Goal: Transaction & Acquisition: Obtain resource

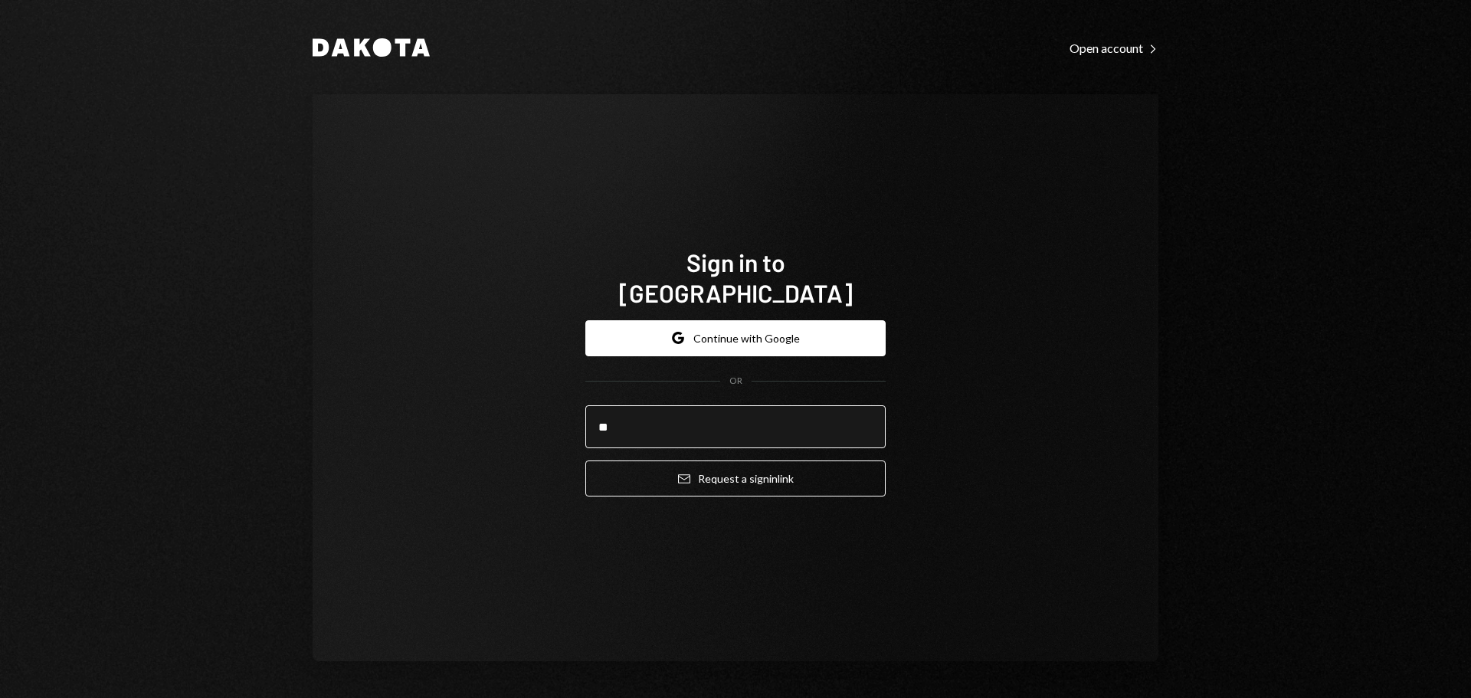
type input "**********"
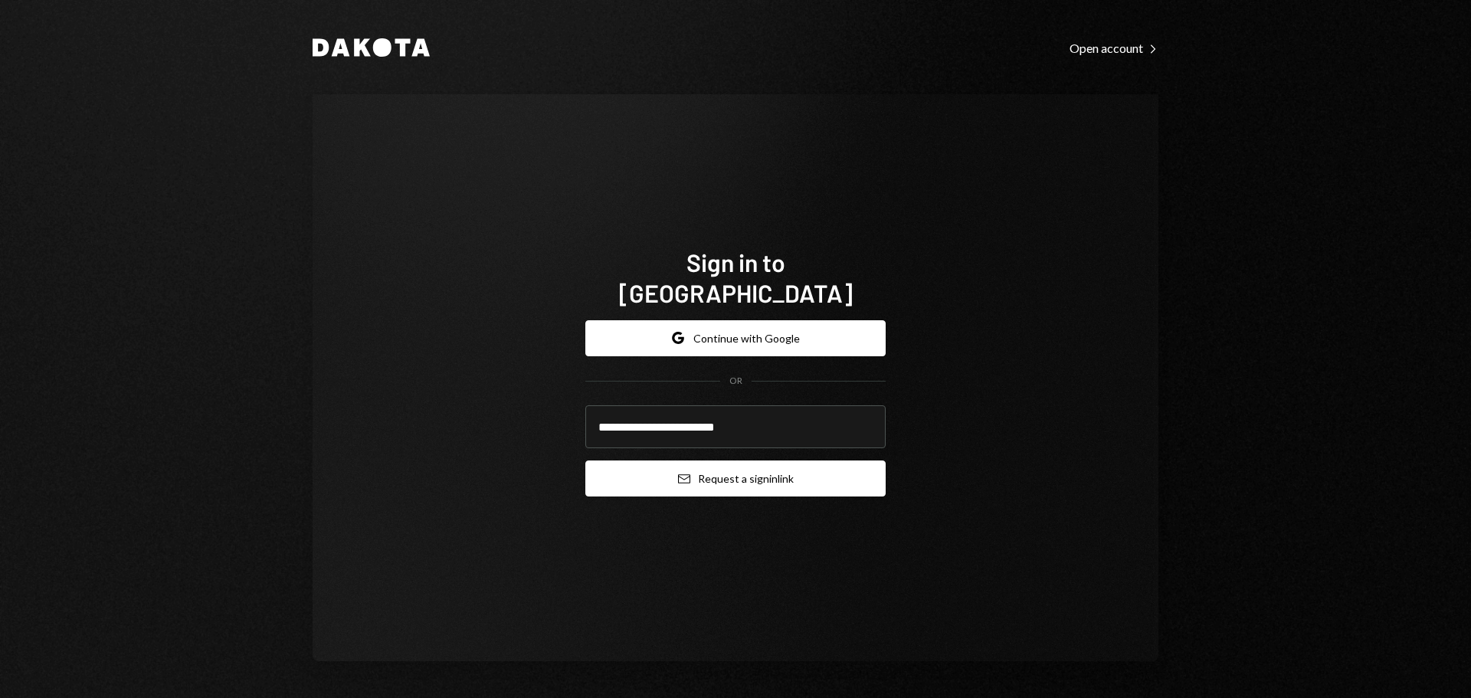
click at [722, 460] on button "Email Request a sign in link" at bounding box center [735, 478] width 300 height 36
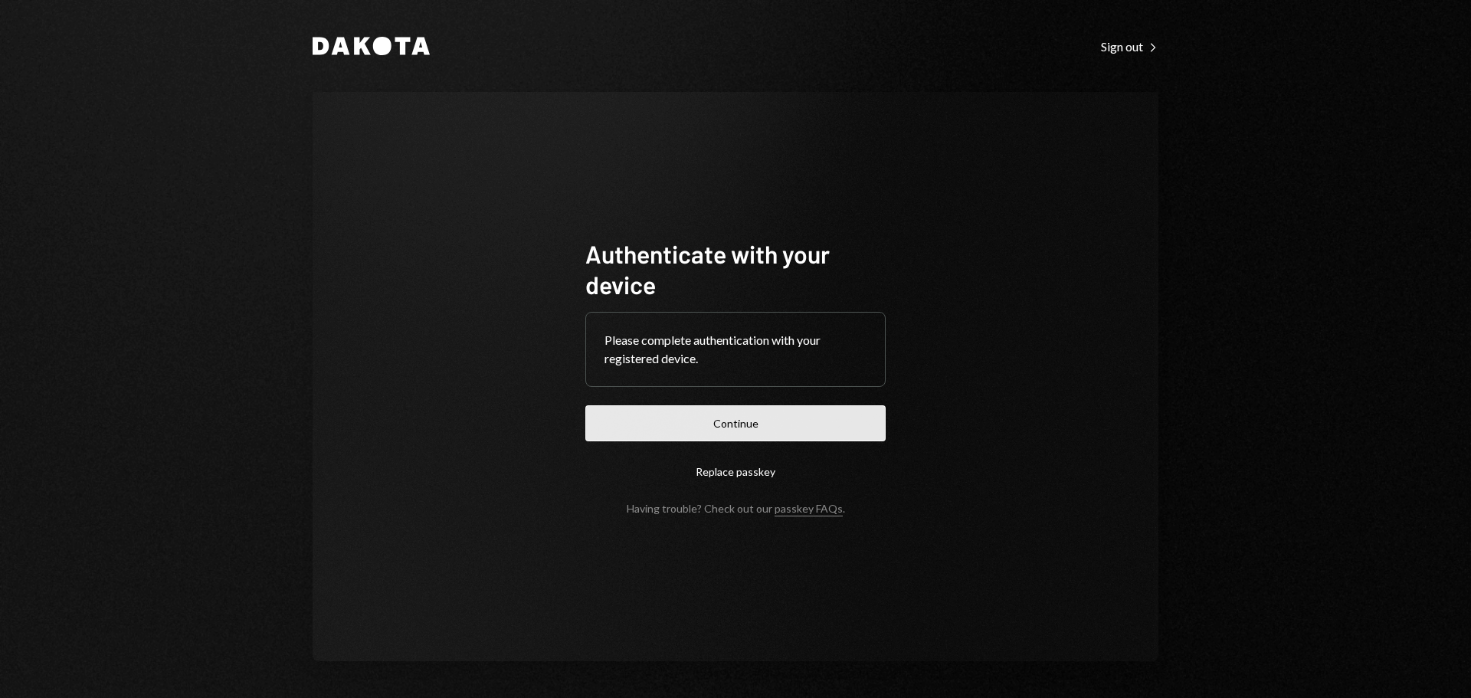
click at [787, 431] on button "Continue" at bounding box center [735, 423] width 300 height 36
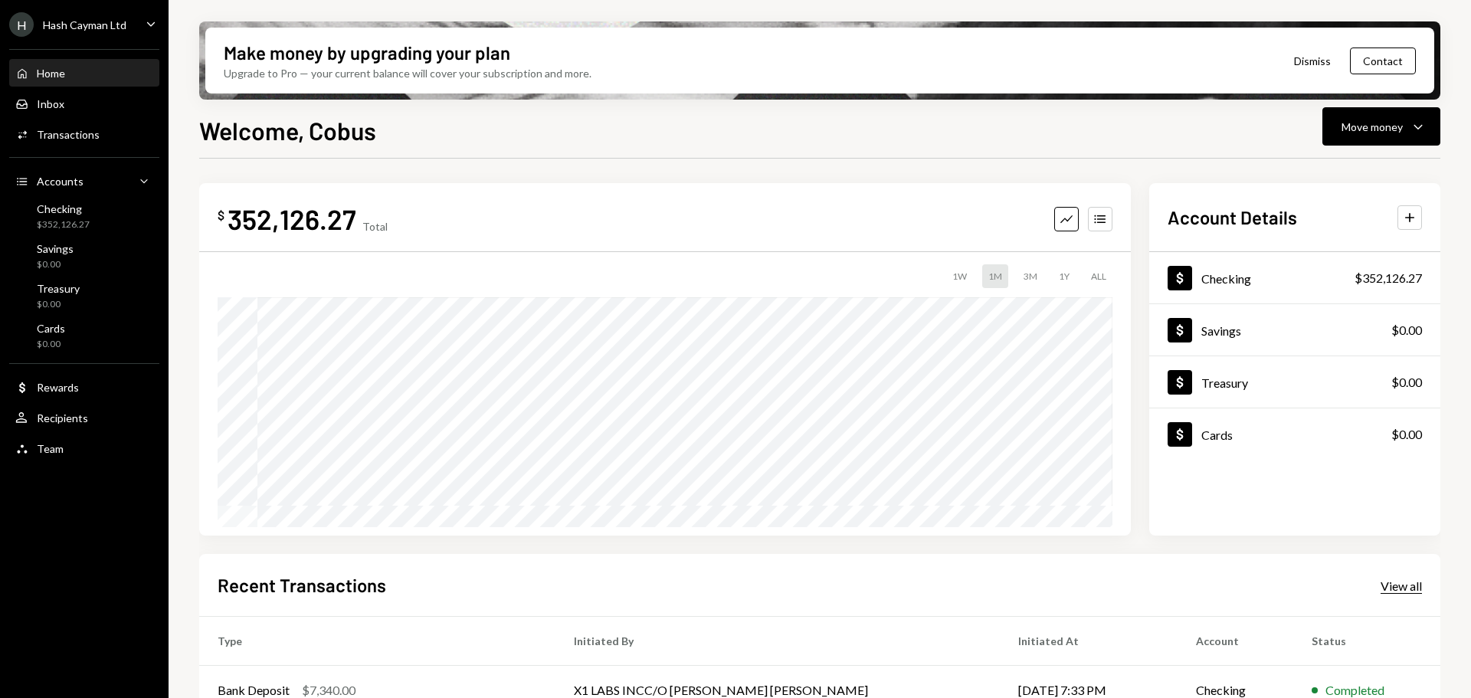
click at [1410, 581] on div "View all" at bounding box center [1400, 585] width 41 height 15
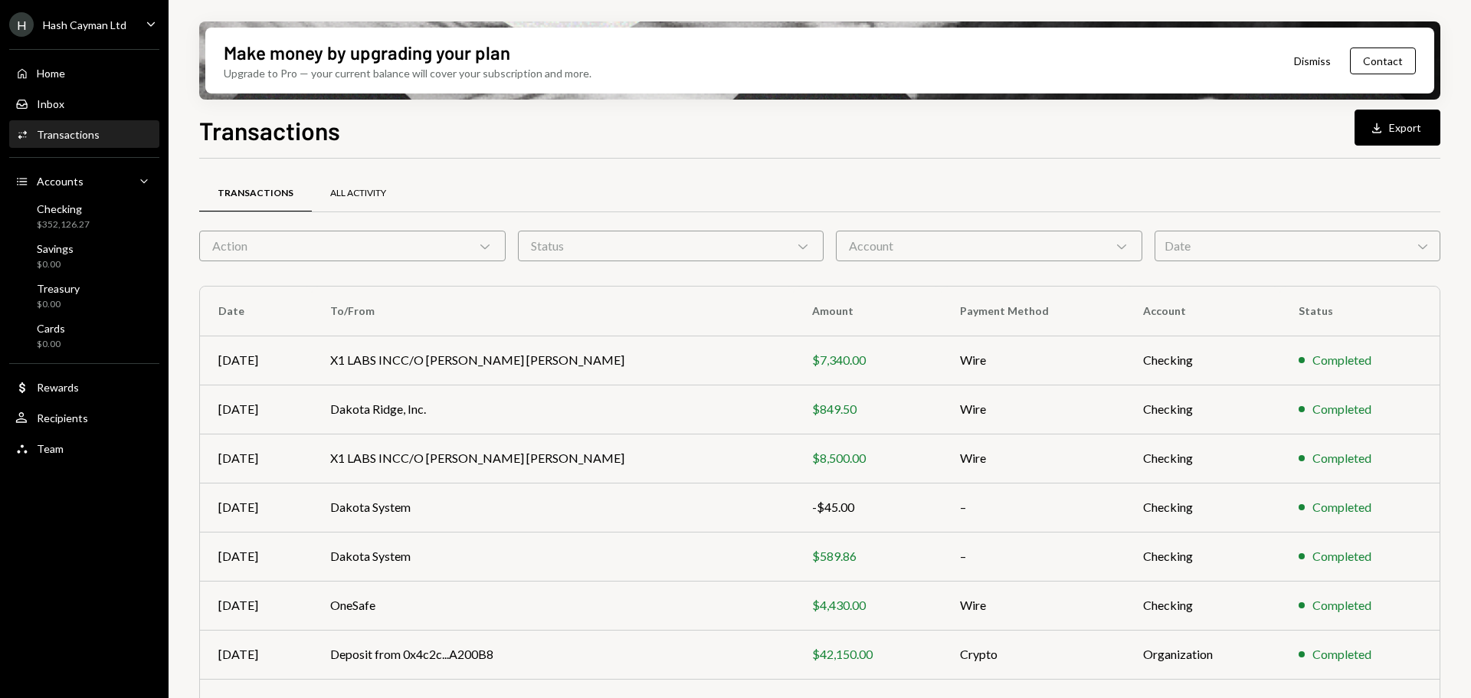
click at [345, 194] on div "All Activity" at bounding box center [358, 193] width 56 height 13
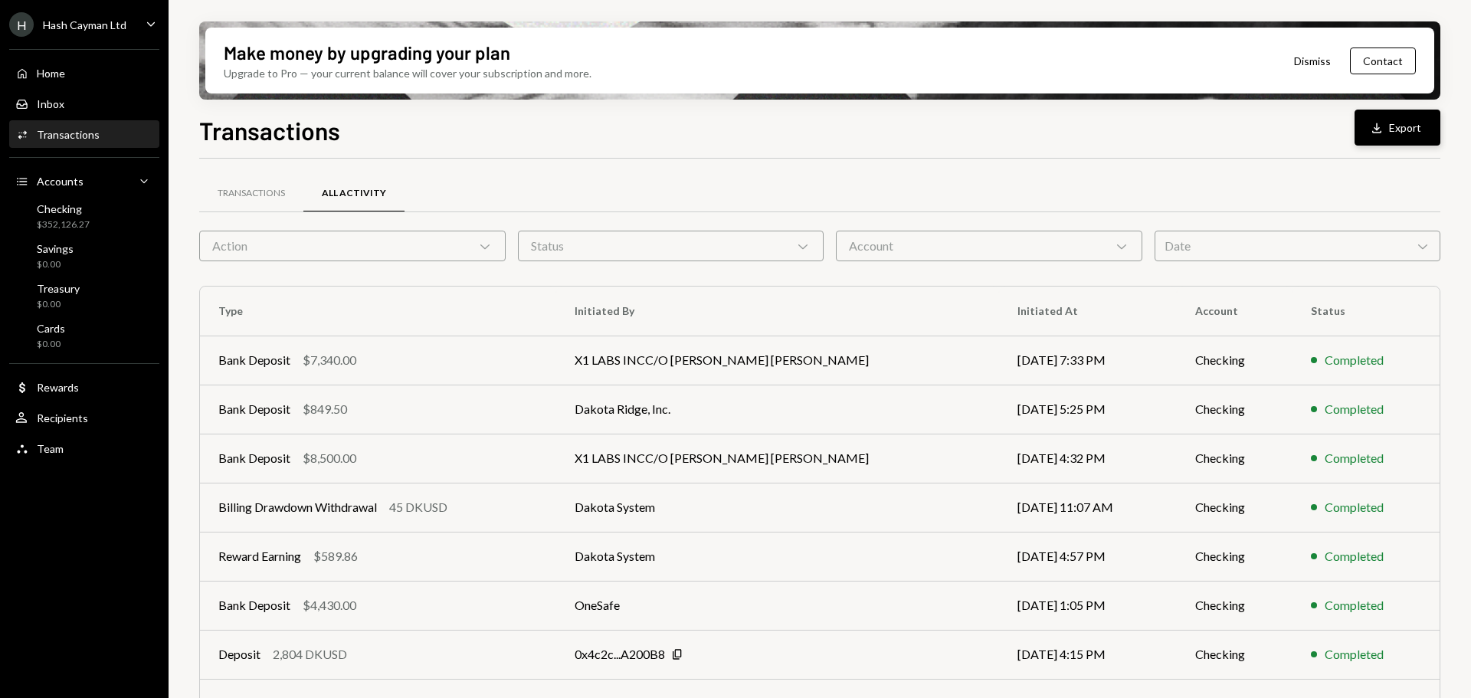
click at [1408, 123] on button "Download Export" at bounding box center [1397, 128] width 86 height 36
click at [84, 65] on div "Home Home" at bounding box center [84, 74] width 138 height 26
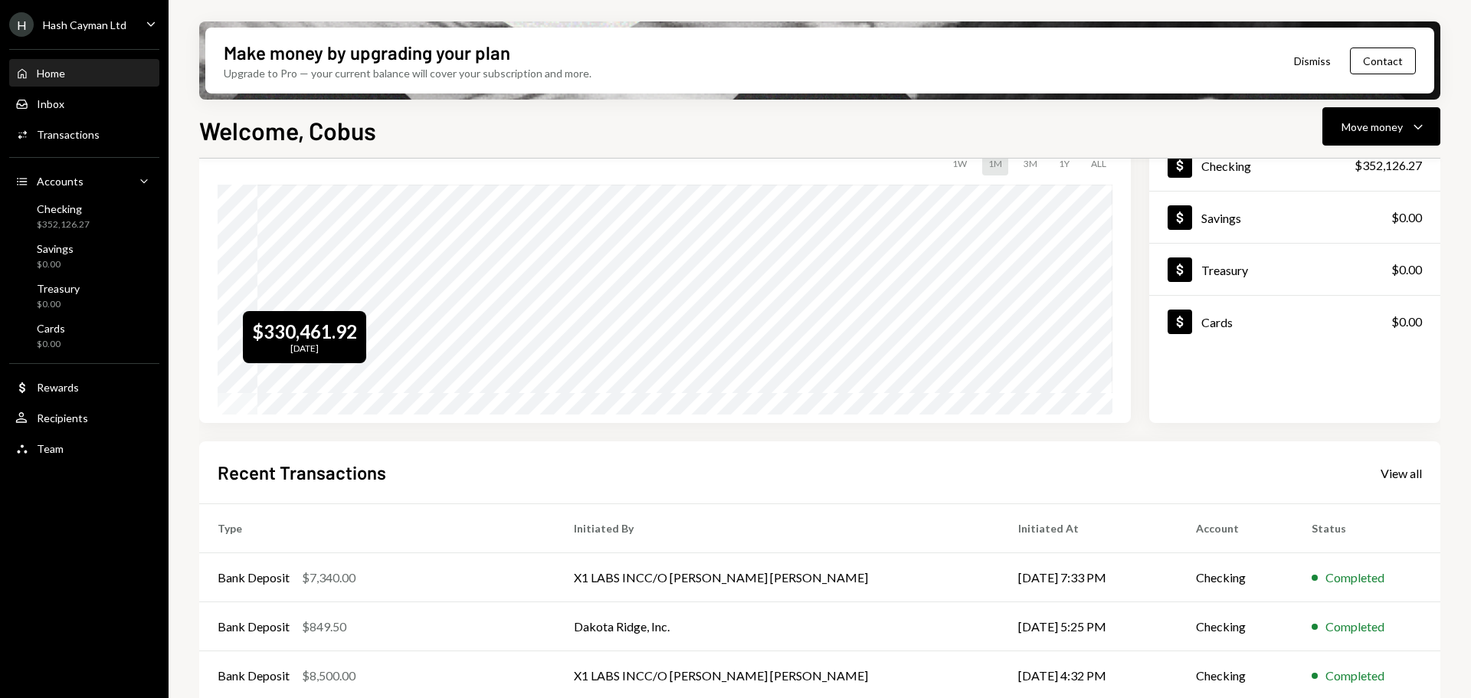
scroll to position [226, 0]
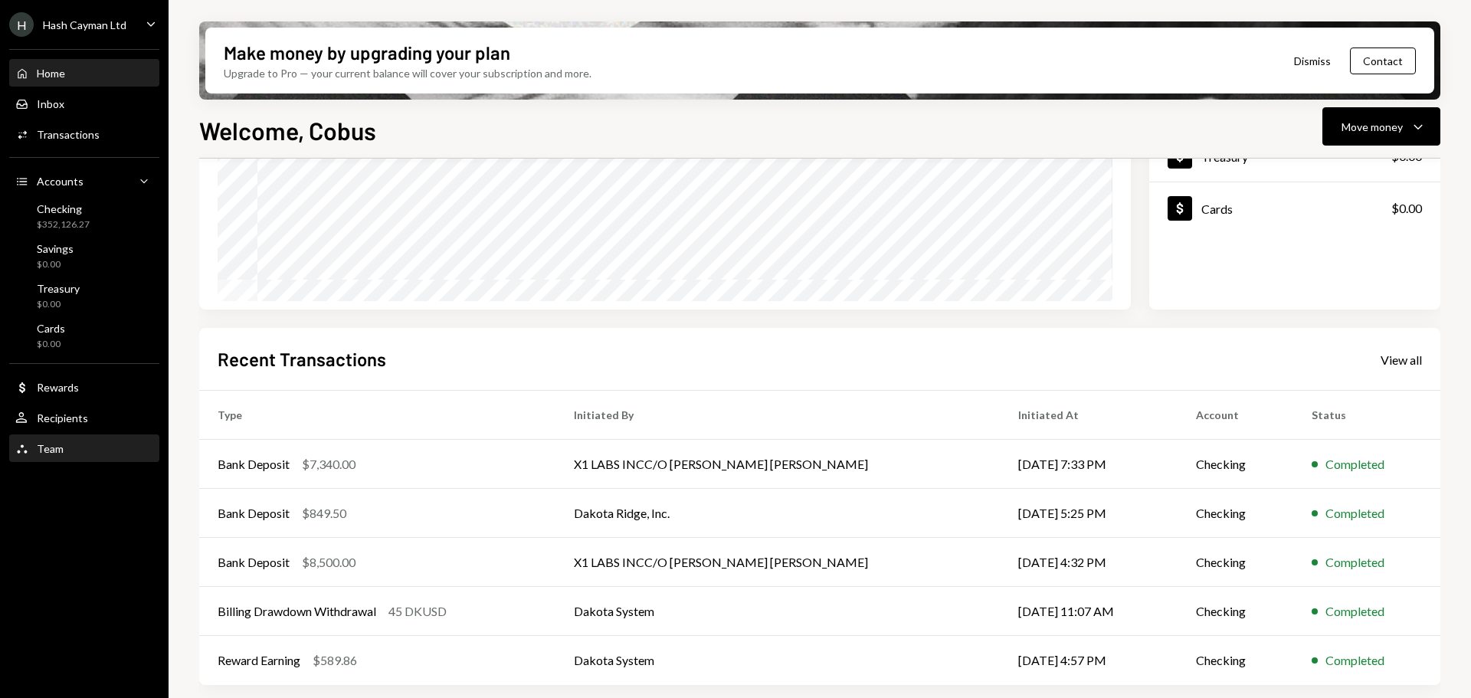
click at [48, 444] on div "Team" at bounding box center [50, 448] width 27 height 13
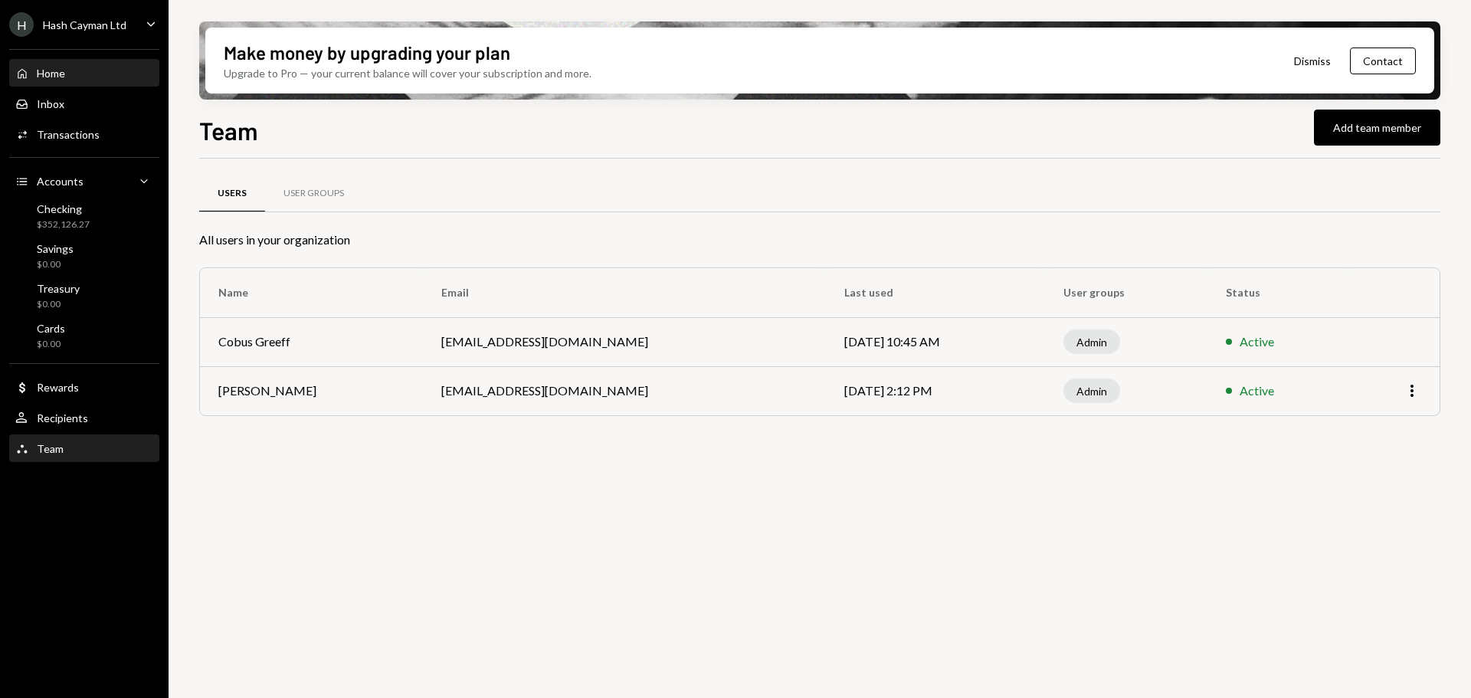
click at [54, 72] on div "Home" at bounding box center [51, 73] width 28 height 13
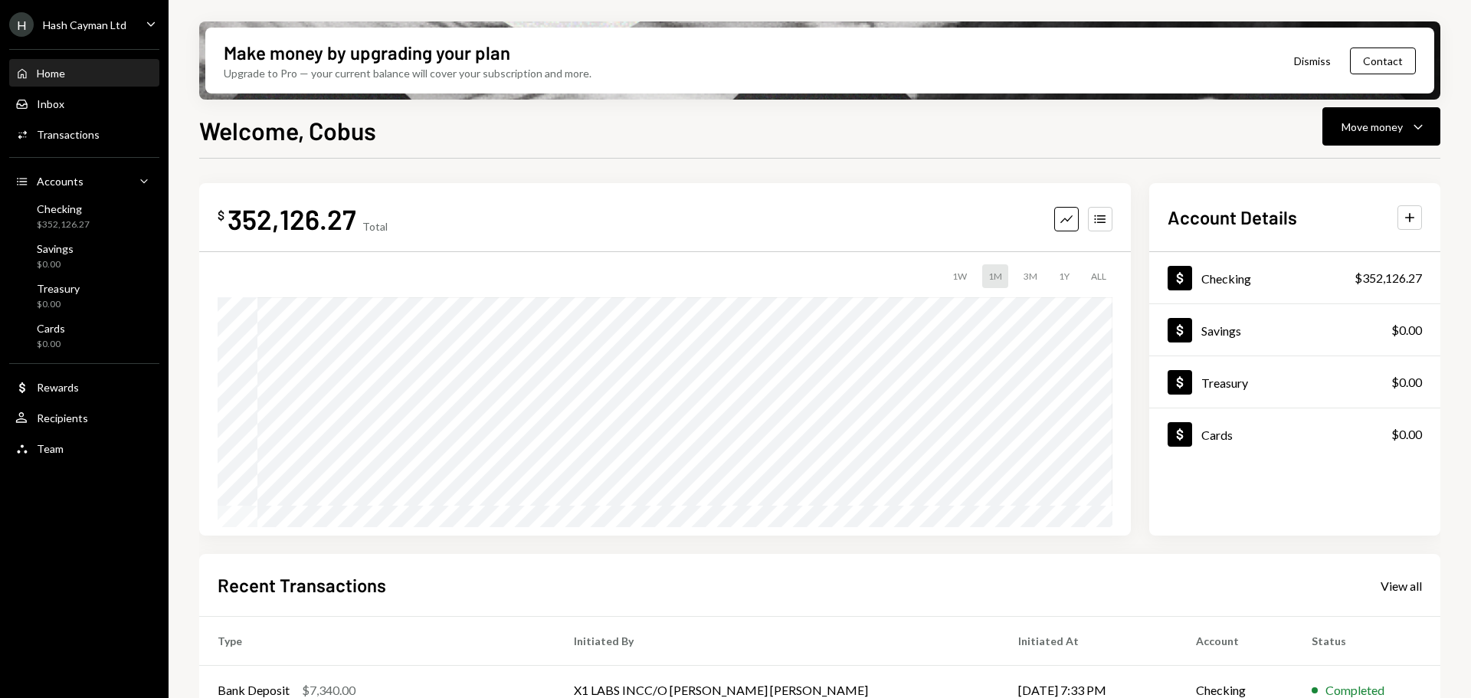
click at [76, 34] on div "H Hash Cayman Ltd" at bounding box center [67, 24] width 117 height 25
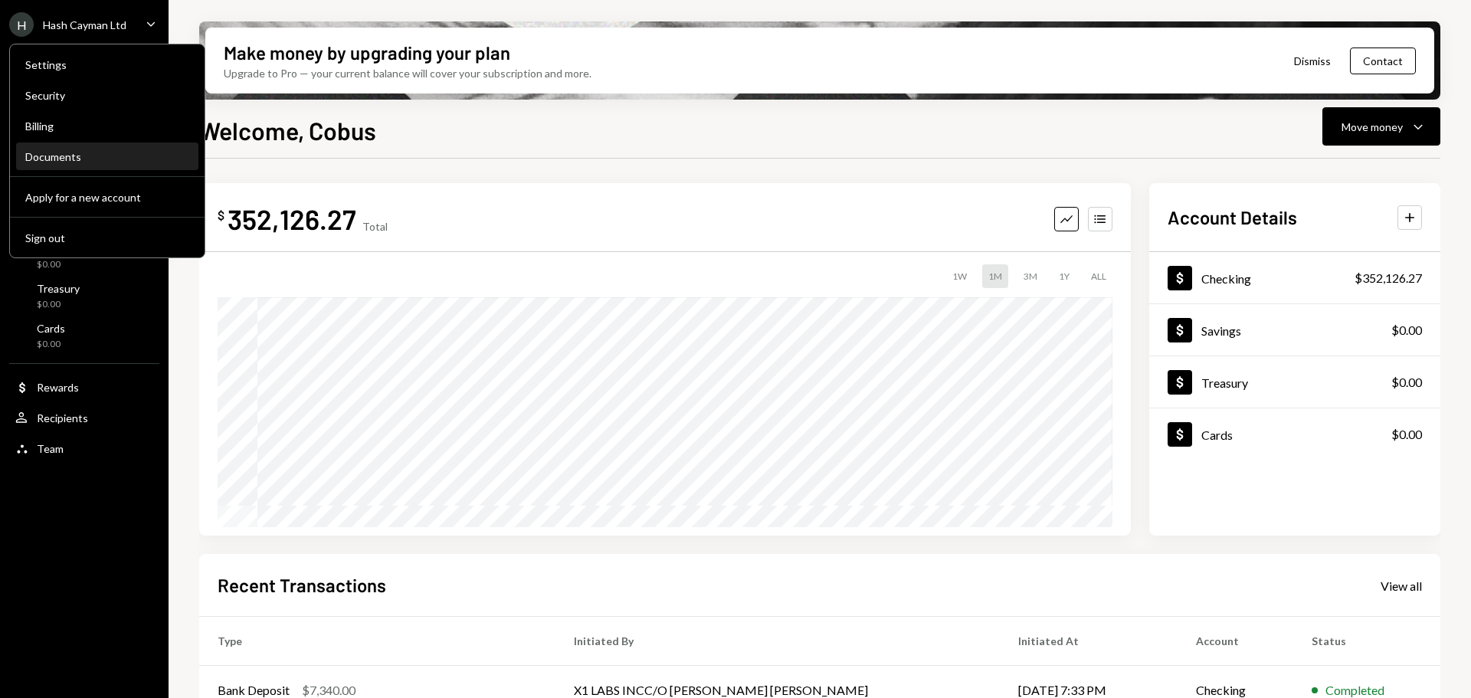
click at [90, 149] on div "Documents" at bounding box center [107, 157] width 164 height 26
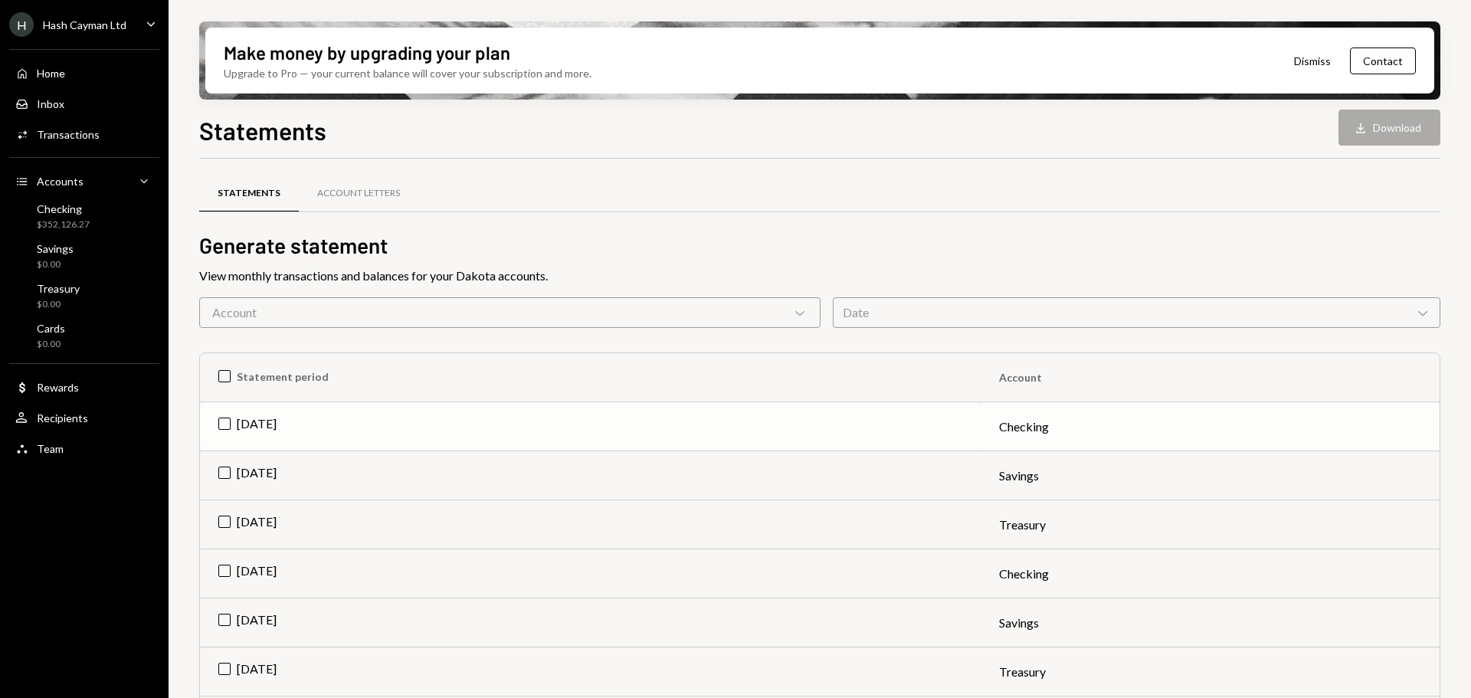
click at [225, 426] on td "[DATE]" at bounding box center [590, 426] width 781 height 49
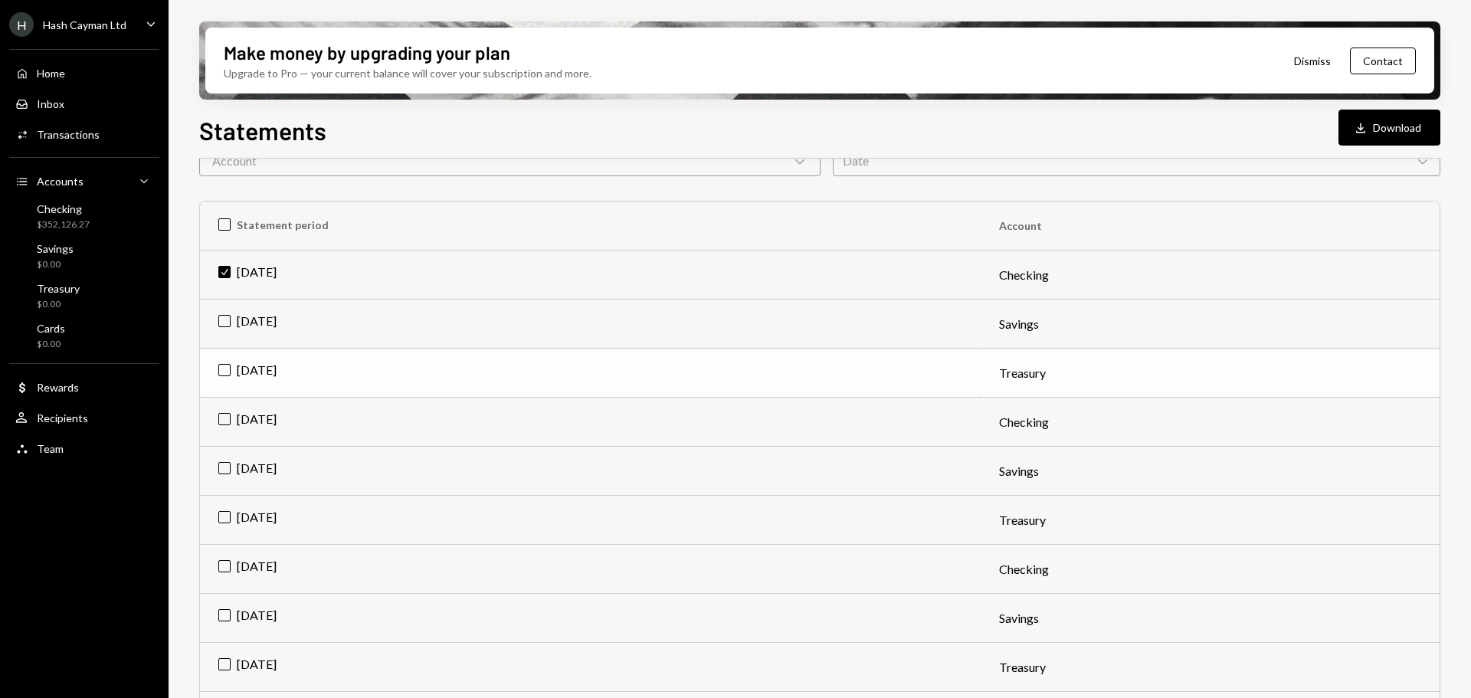
scroll to position [153, 0]
click at [221, 419] on td "[DATE]" at bounding box center [590, 420] width 781 height 49
click at [1385, 132] on button "Download Download (2)" at bounding box center [1382, 128] width 116 height 36
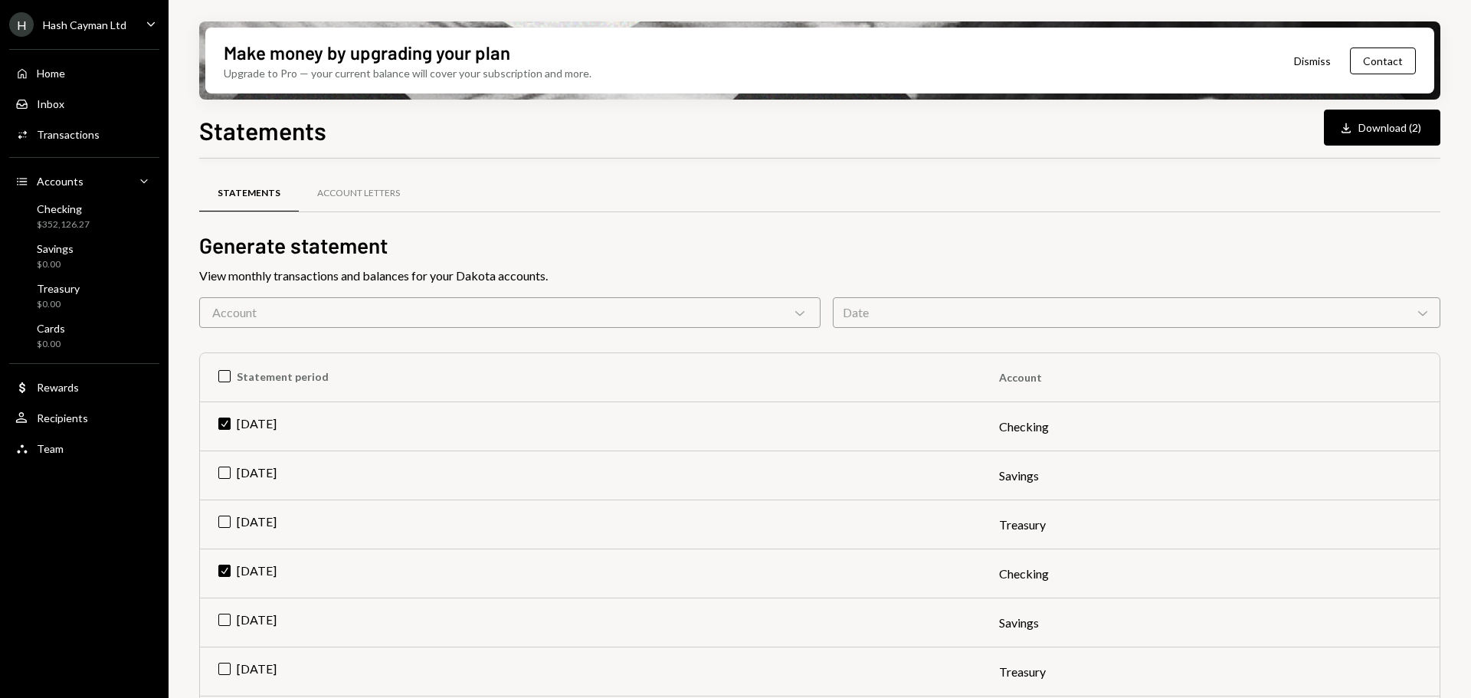
scroll to position [153, 0]
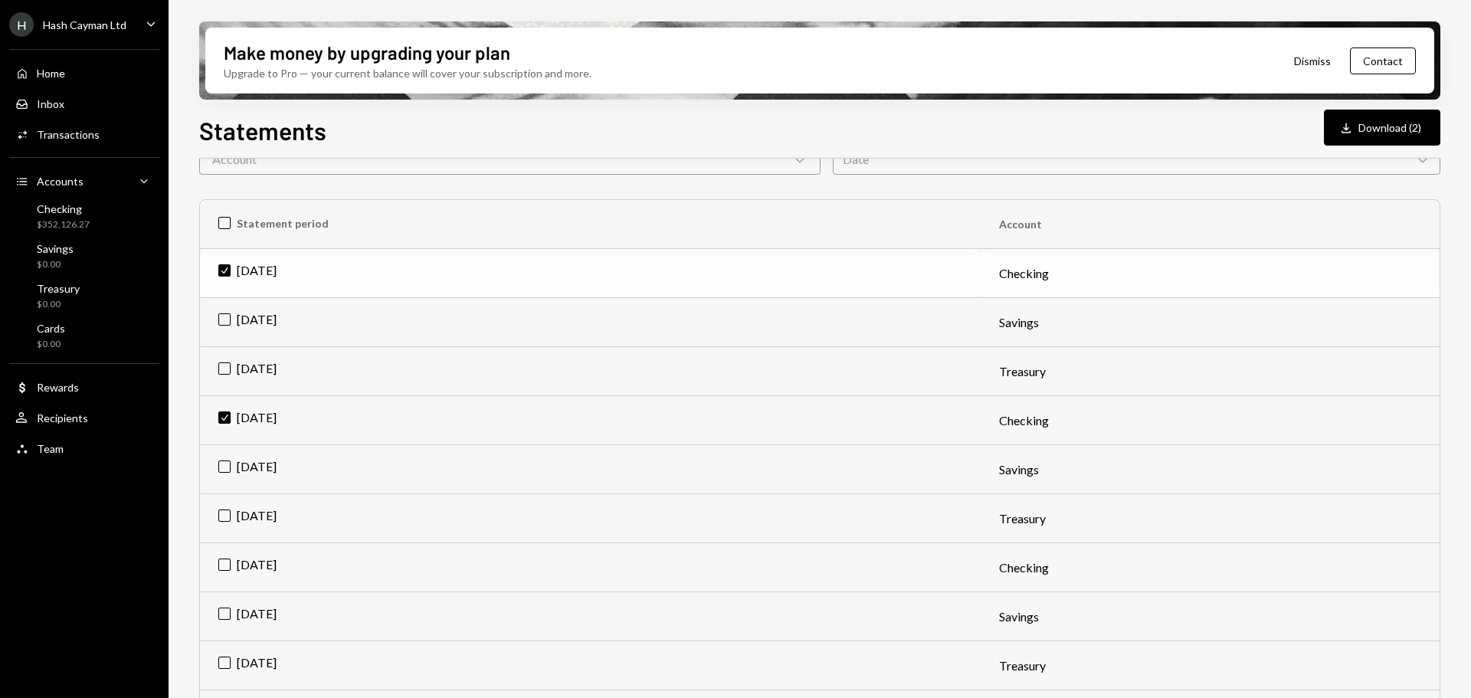
click at [228, 273] on td "Check Aug 2025" at bounding box center [590, 273] width 781 height 49
click at [228, 416] on td "Check Jul 2025" at bounding box center [590, 420] width 781 height 49
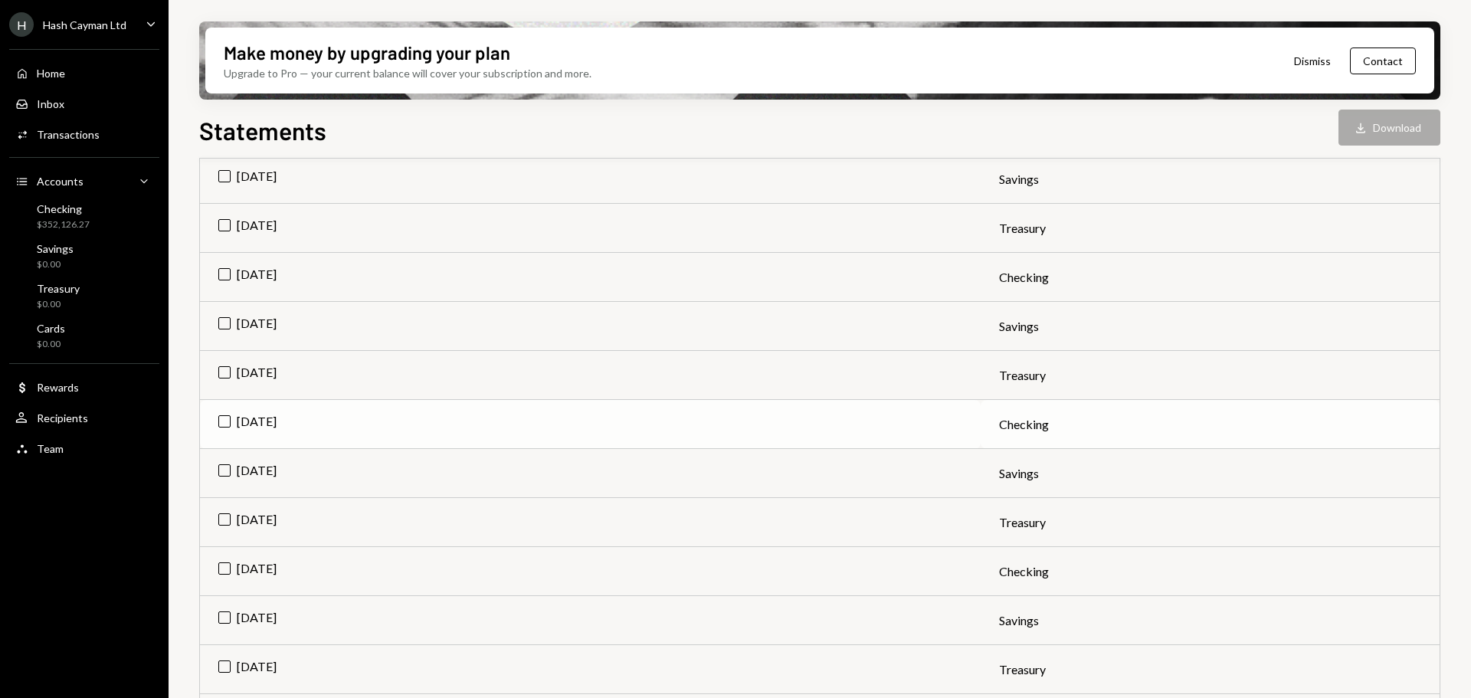
scroll to position [895, 0]
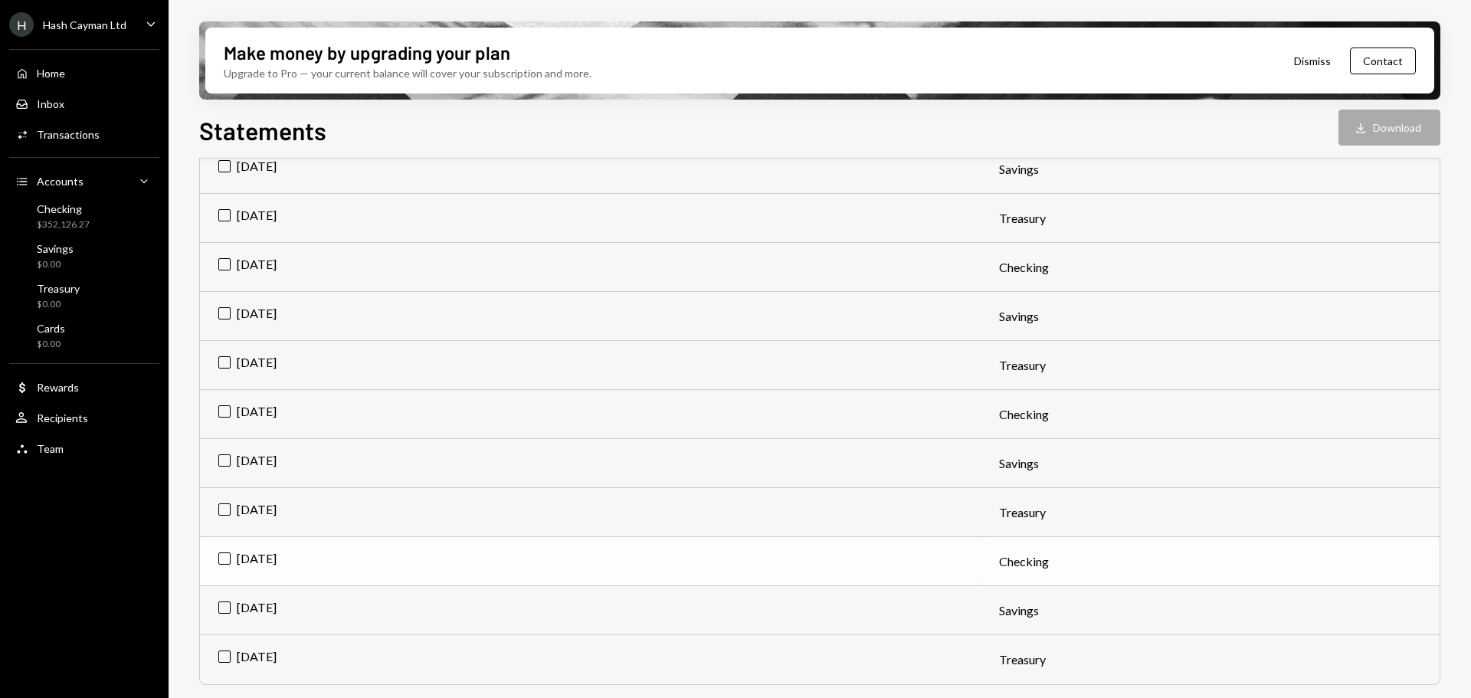
click at [219, 555] on td "[DATE]" at bounding box center [590, 561] width 781 height 49
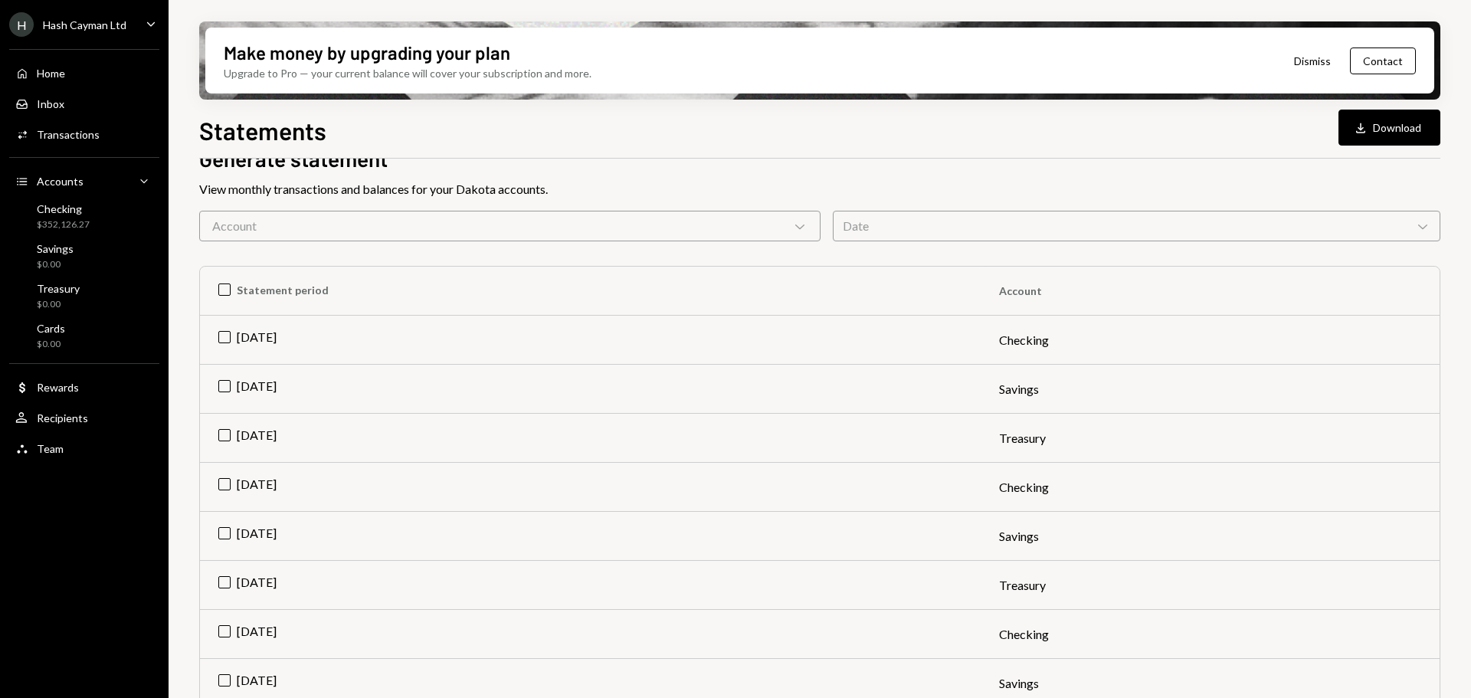
scroll to position [0, 0]
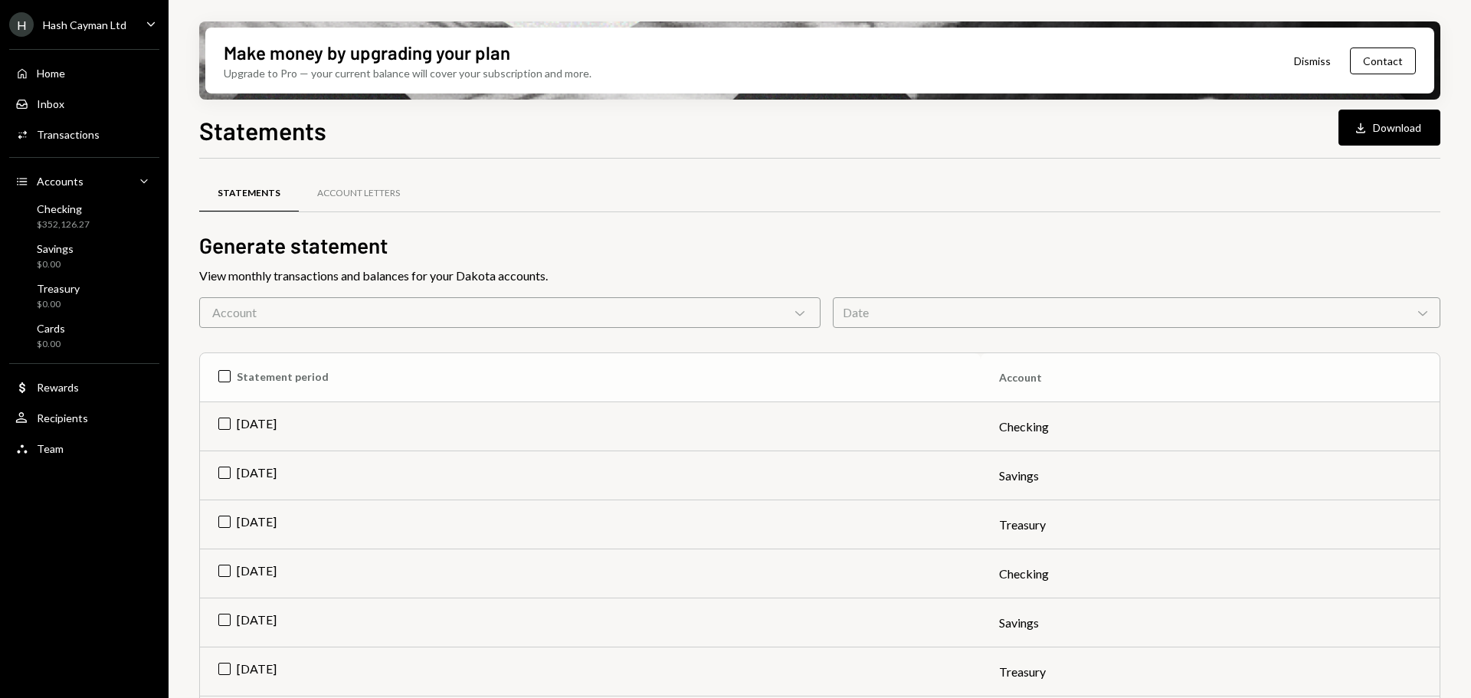
click at [225, 374] on th "Statement period" at bounding box center [590, 377] width 781 height 49
click at [1380, 123] on button "Download Download (24)" at bounding box center [1379, 128] width 123 height 36
click at [369, 194] on div "Account Letters" at bounding box center [358, 193] width 83 height 13
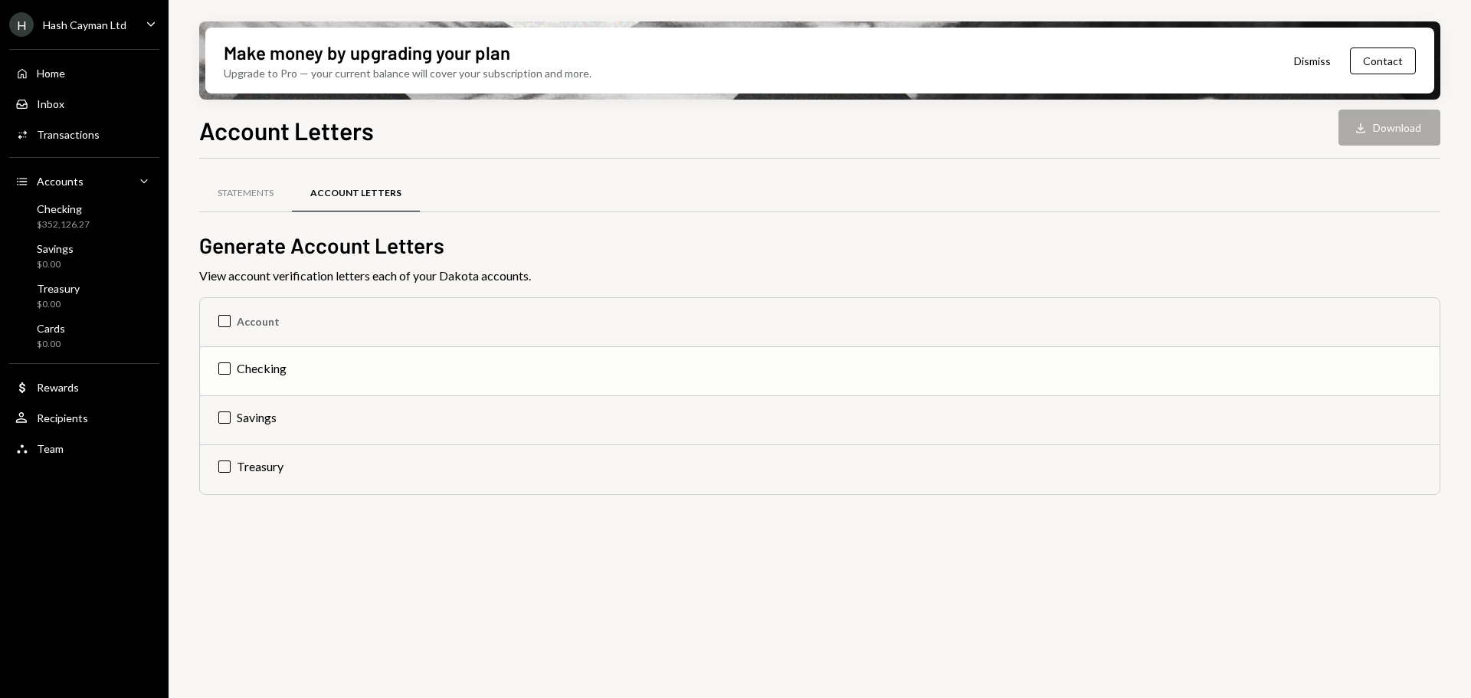
click at [226, 368] on td "Checking" at bounding box center [819, 371] width 1239 height 49
click at [226, 368] on td "Check Checking" at bounding box center [819, 371] width 1239 height 49
